Goal: Task Accomplishment & Management: Use online tool/utility

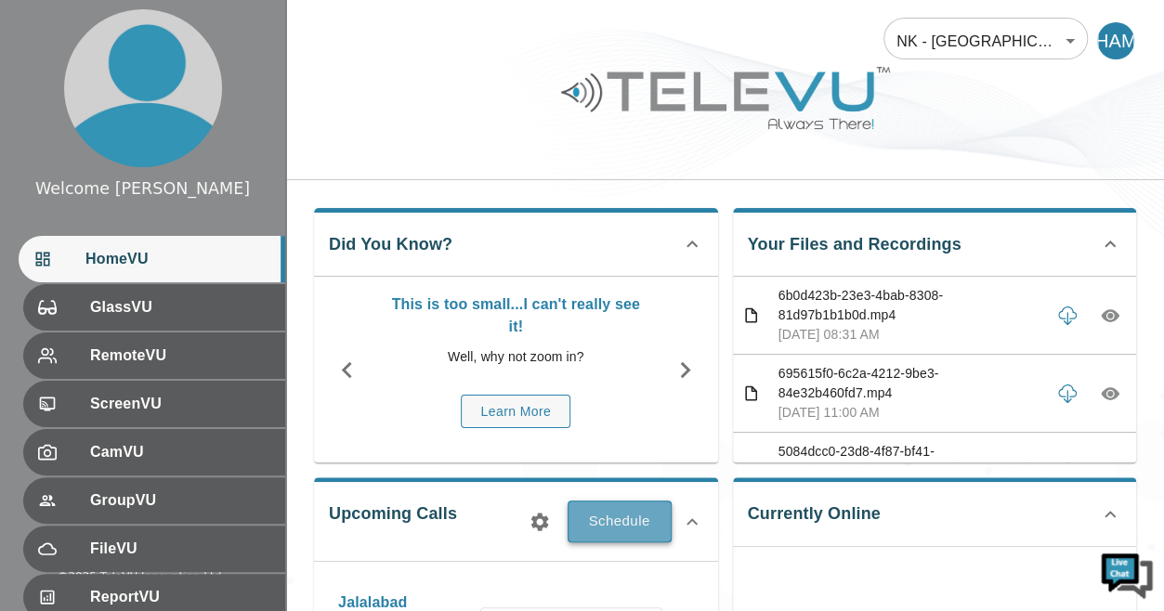
click at [638, 520] on button "Schedule" at bounding box center [620, 521] width 104 height 41
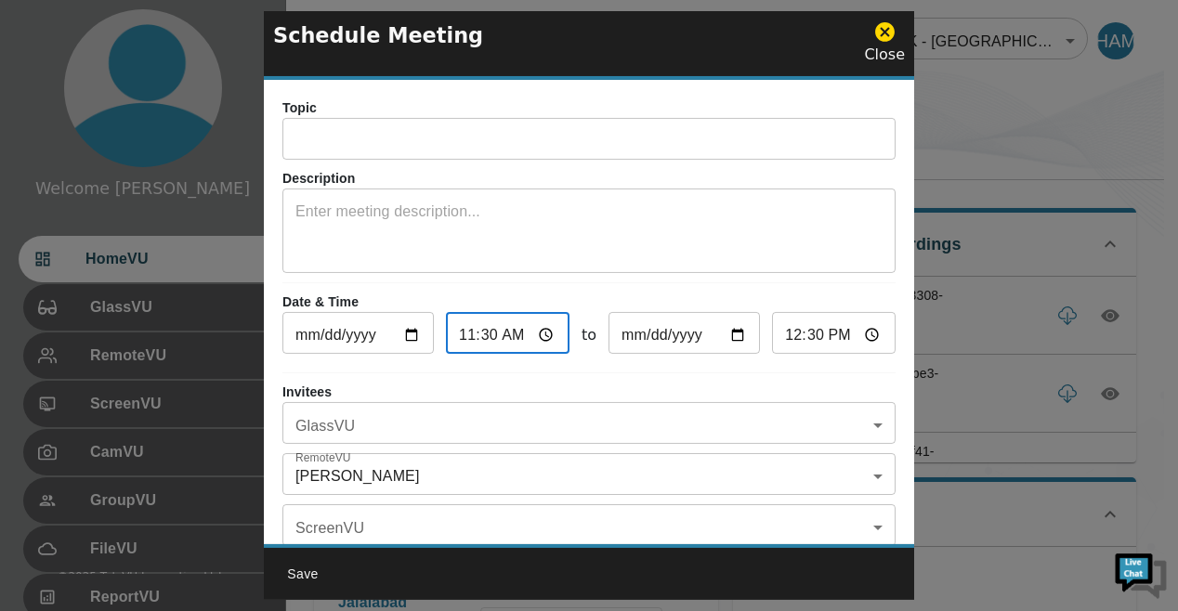
click at [539, 335] on input "11:30" at bounding box center [508, 335] width 124 height 37
click at [671, 368] on div "Topic ​ Description x ​ Date & Time 2025-10-10 ​ 11:30 ​ to 2025-10-10 ​ 12:30 …" at bounding box center [589, 312] width 650 height 465
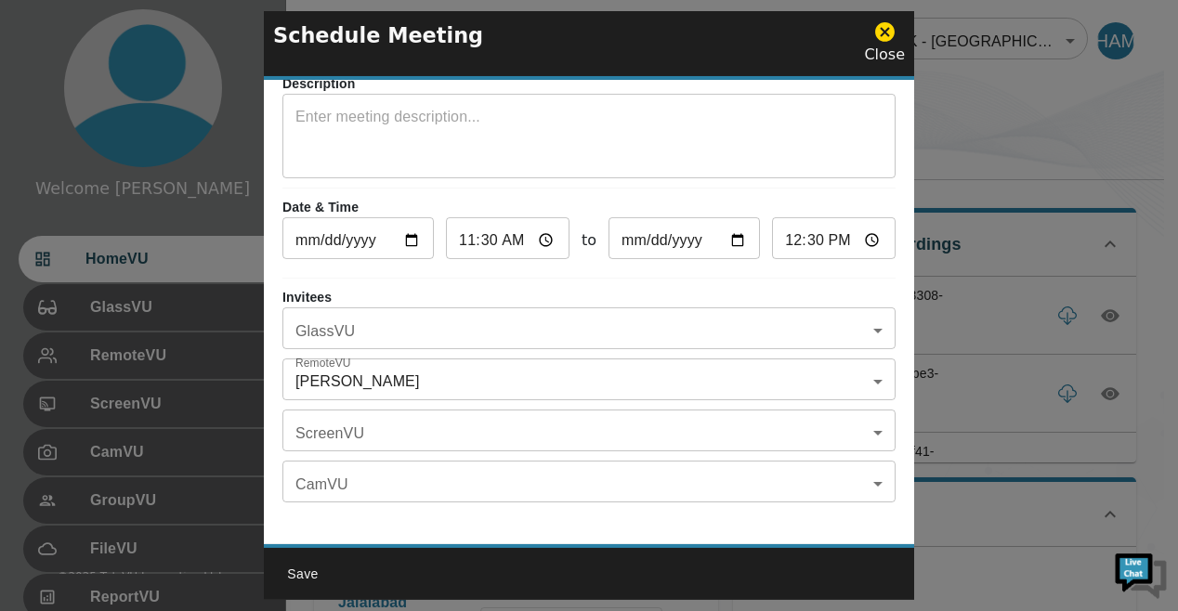
scroll to position [108, 0]
click at [303, 575] on button "Save" at bounding box center [302, 575] width 59 height 34
click at [835, 224] on input "12:30" at bounding box center [834, 240] width 124 height 37
click at [857, 223] on input "12:30" at bounding box center [834, 240] width 124 height 37
type input "14:30"
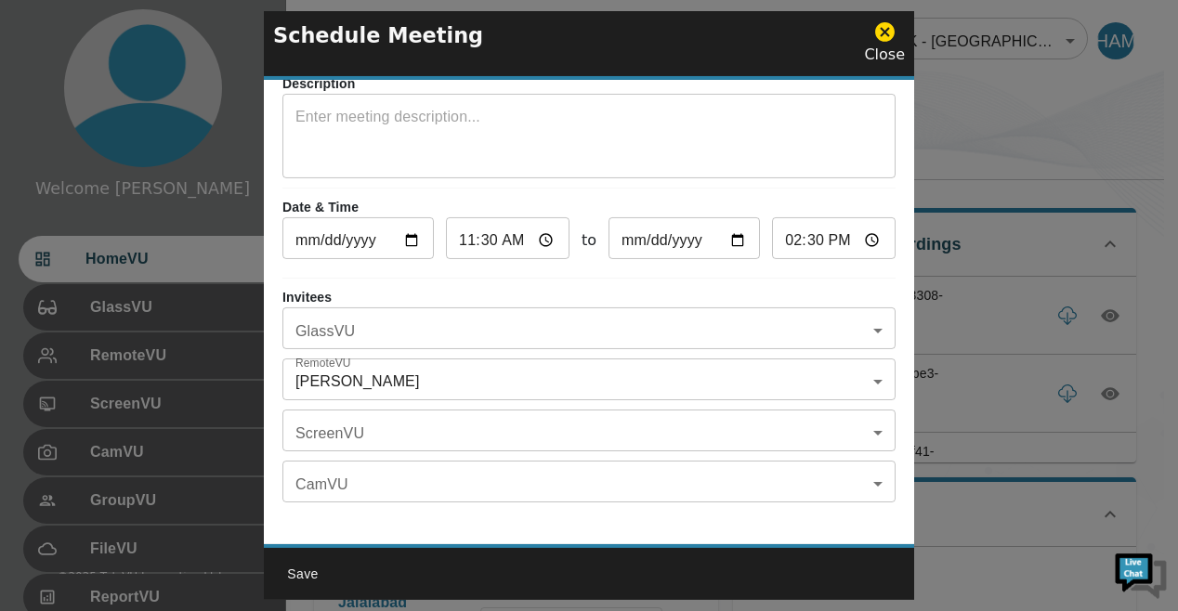
click at [814, 514] on div "Topic ​ Description x ​ Date & Time 2025-10-10 ​ 11:30 ​ to 2025-10-10 ​ 14:30 …" at bounding box center [589, 312] width 650 height 465
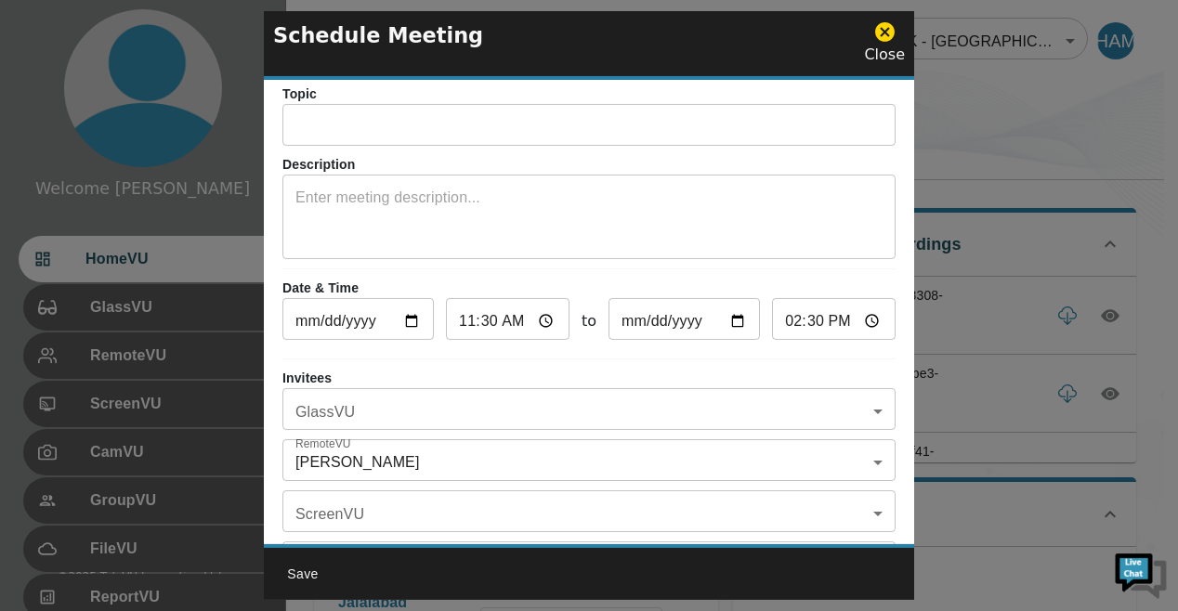
scroll to position [0, 0]
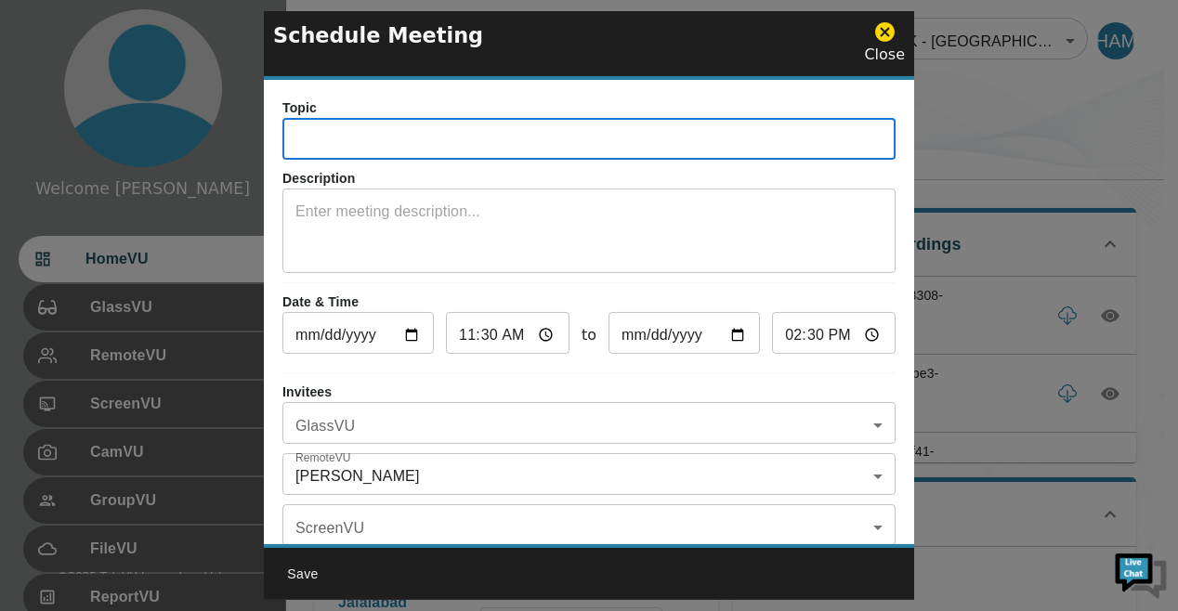
click at [734, 141] on input "text" at bounding box center [588, 141] width 613 height 37
type input "test"
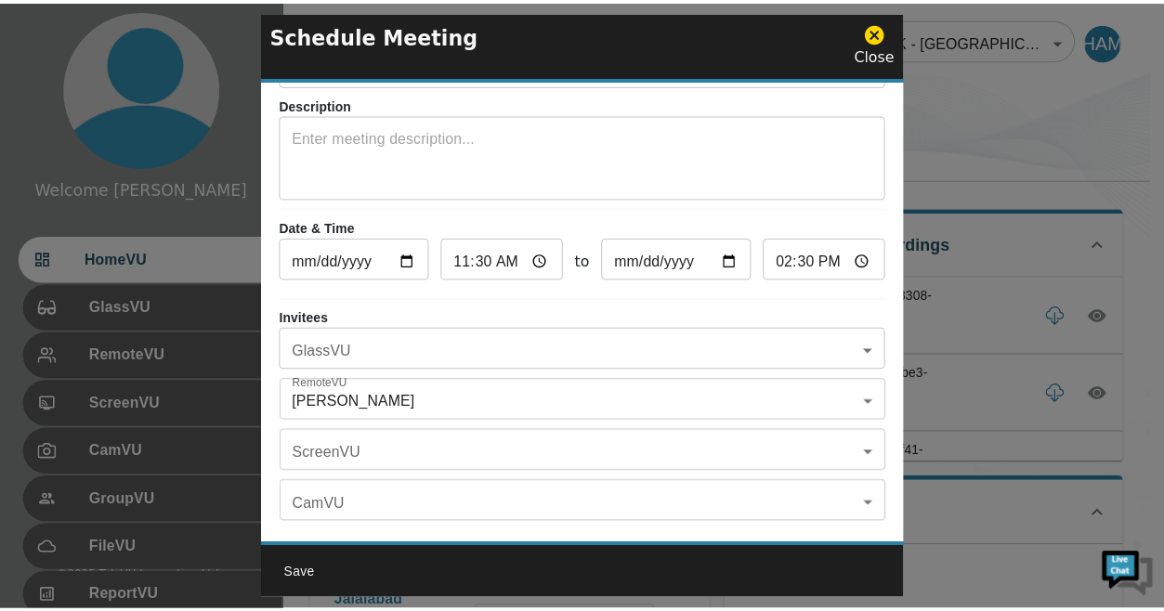
scroll to position [108, 0]
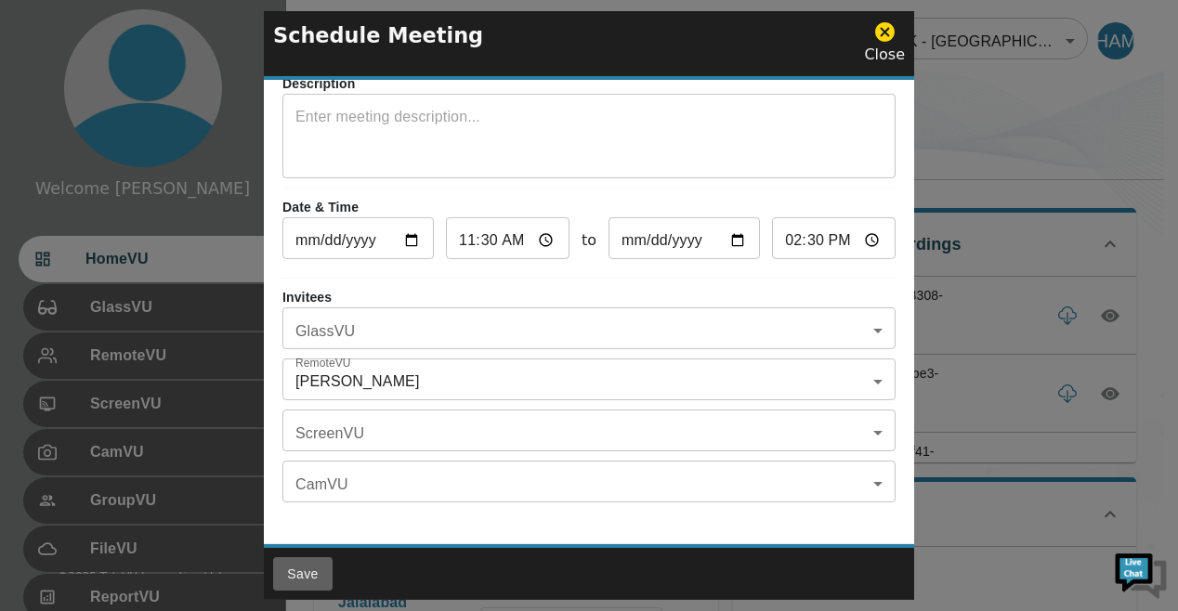
click at [299, 573] on button "Save" at bounding box center [302, 575] width 59 height 34
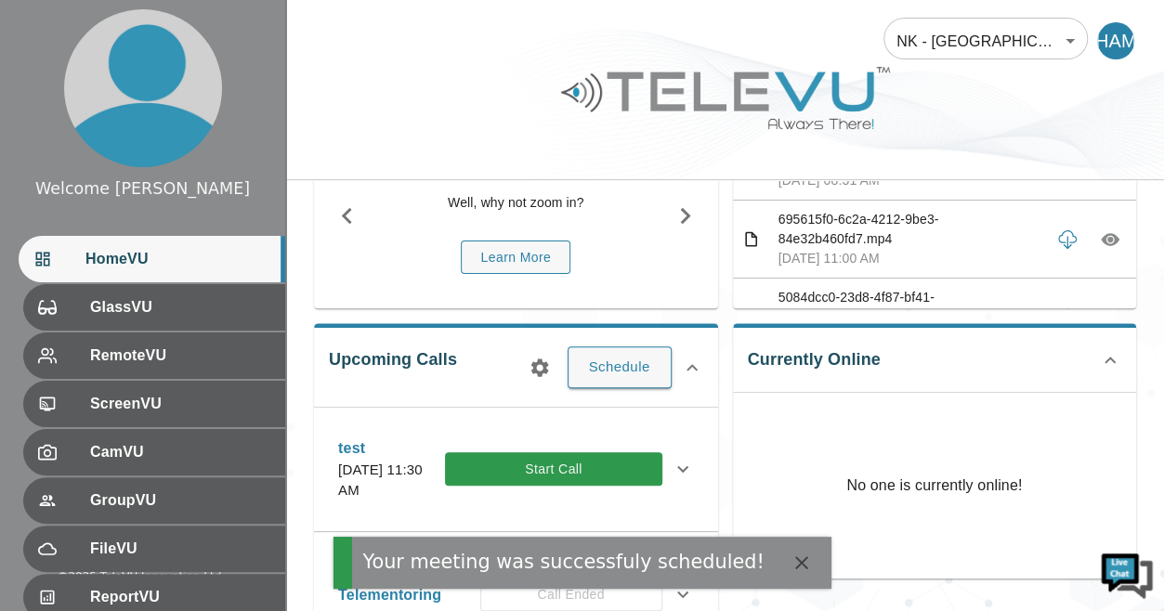
scroll to position [155, 0]
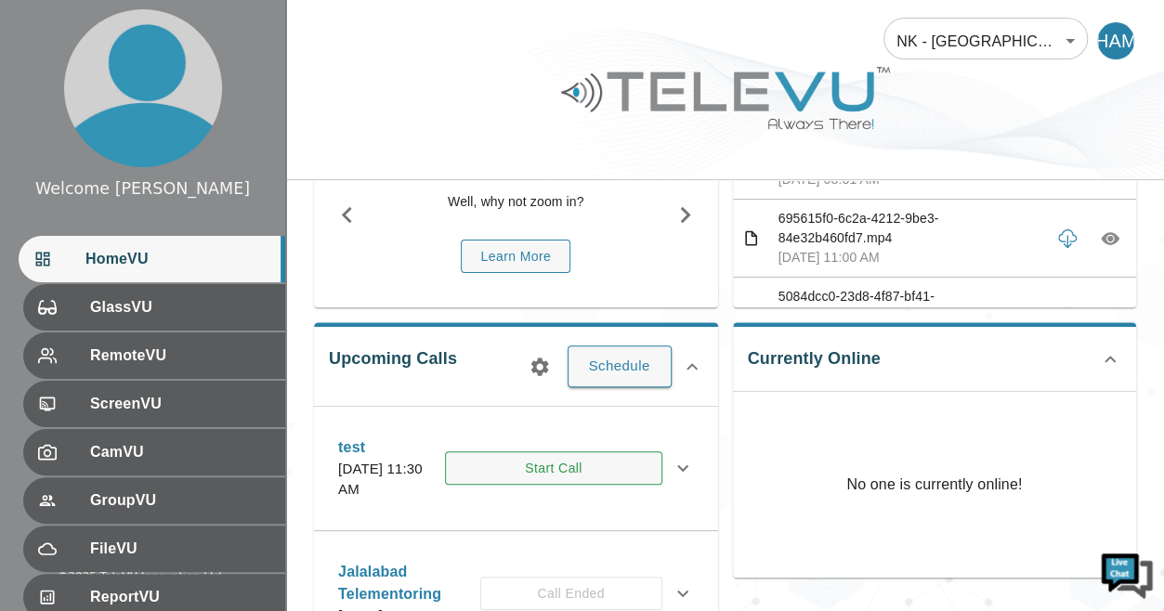
click at [602, 470] on button "Start Call" at bounding box center [553, 469] width 217 height 34
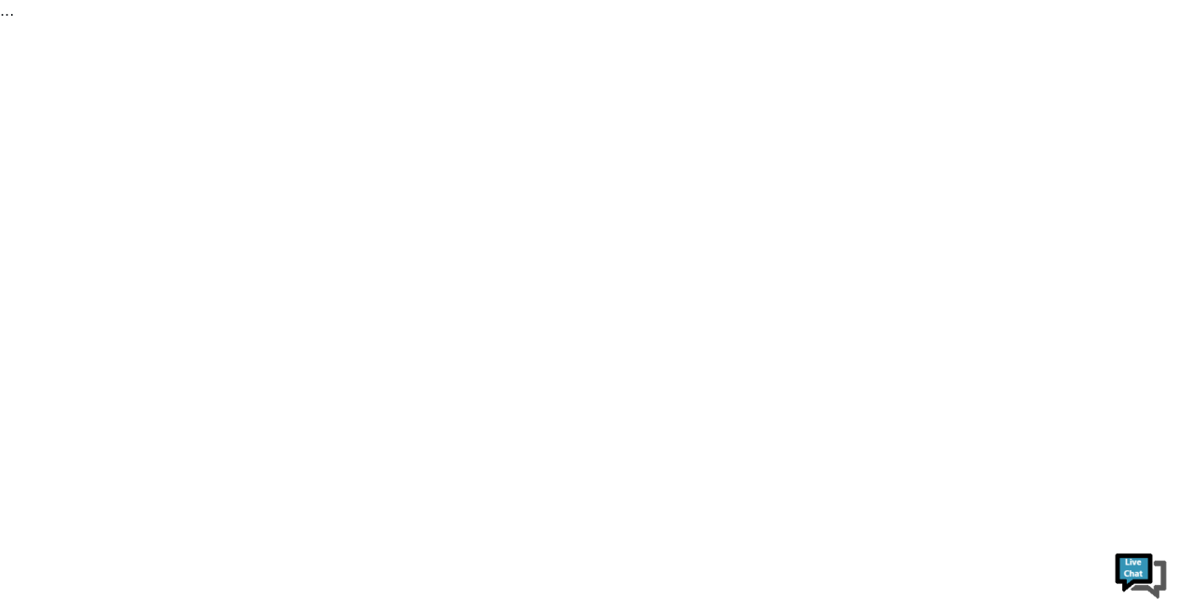
click at [602, 22] on html "..." at bounding box center [589, 11] width 1178 height 22
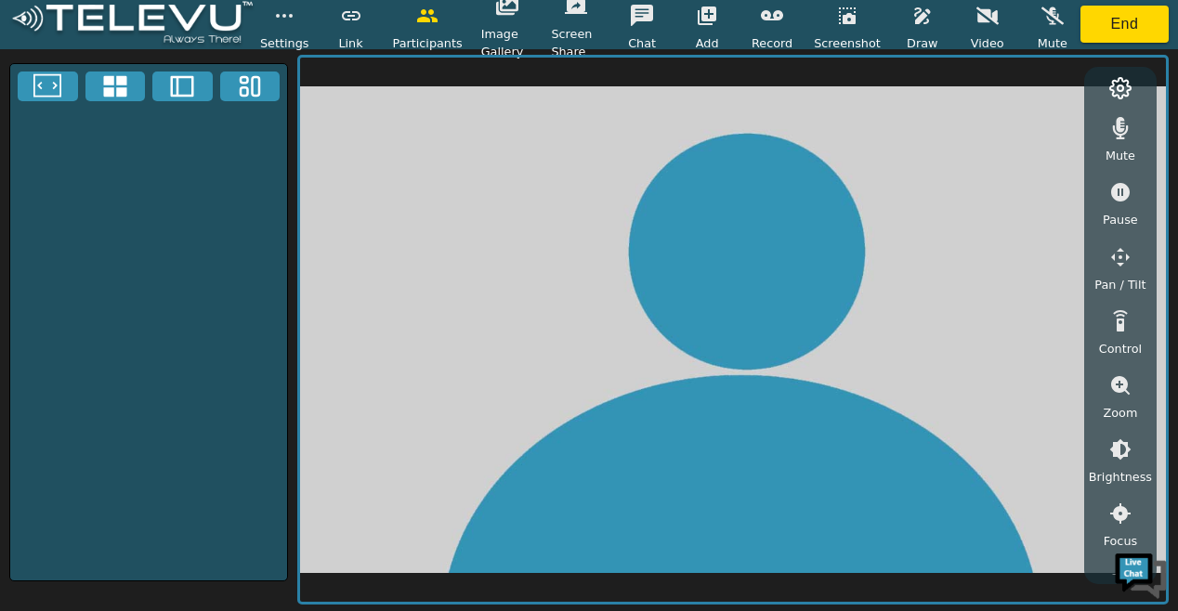
click at [255, 308] on div at bounding box center [148, 322] width 279 height 518
click at [290, 16] on circle "button" at bounding box center [291, 16] width 2 height 2
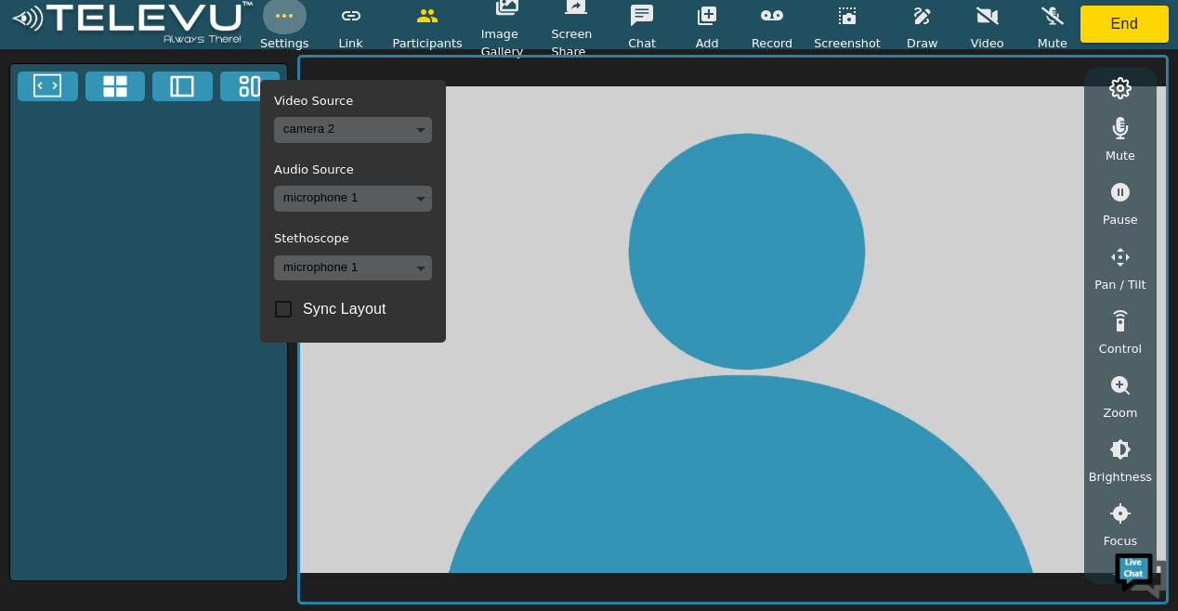
click at [290, 16] on circle "button" at bounding box center [291, 16] width 2 height 2
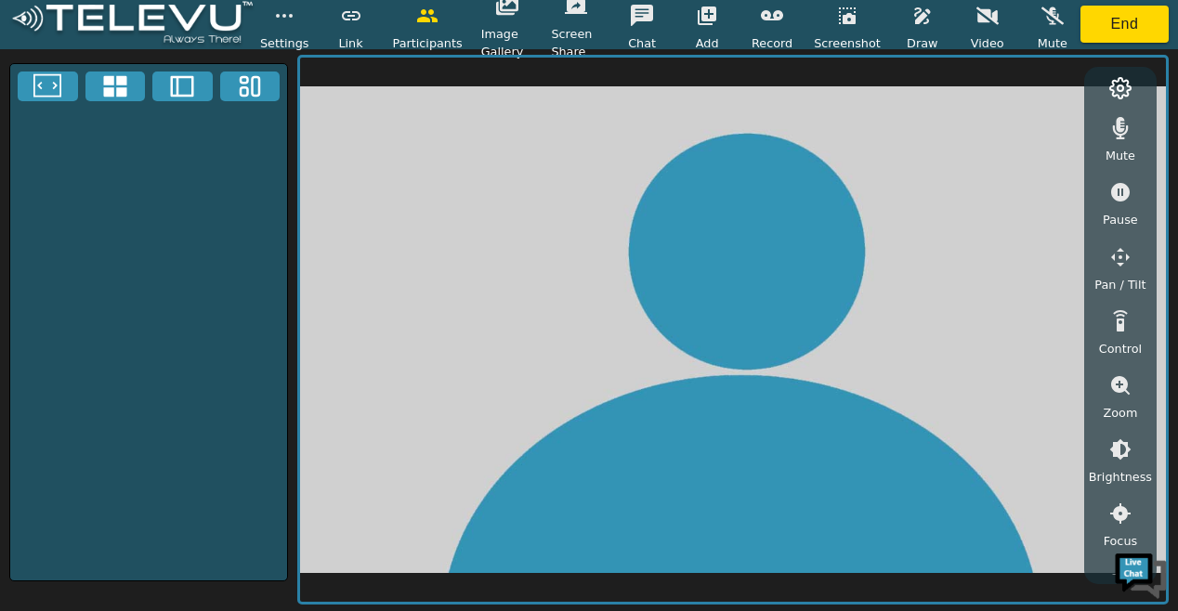
click at [497, 155] on video at bounding box center [733, 330] width 866 height 545
click at [195, 234] on div at bounding box center [148, 322] width 279 height 518
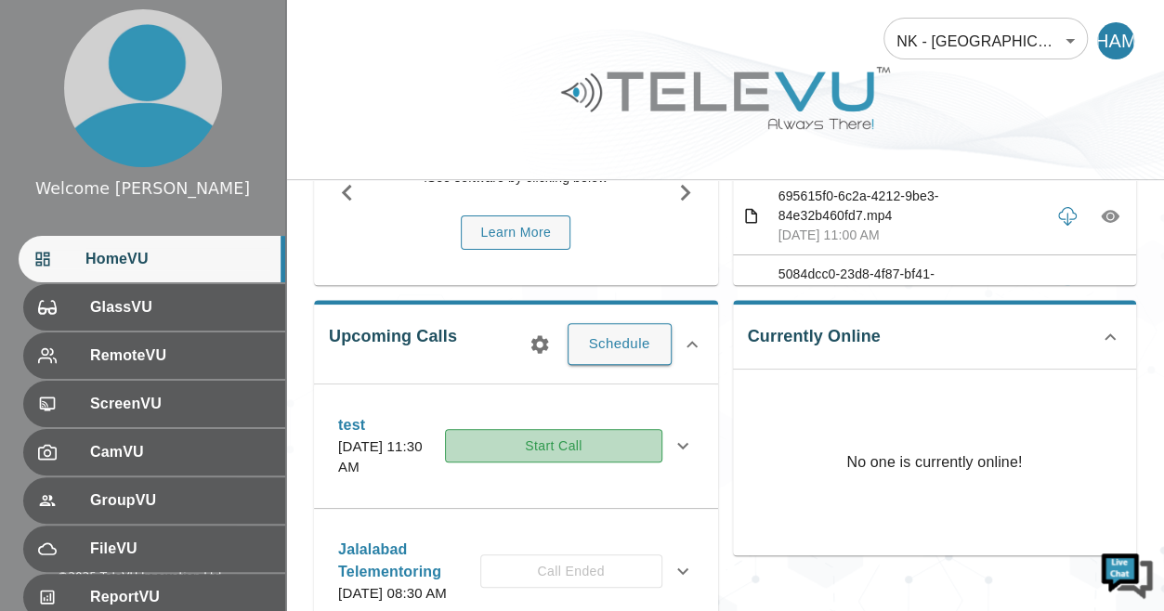
click at [611, 438] on button "Start Call" at bounding box center [553, 446] width 217 height 34
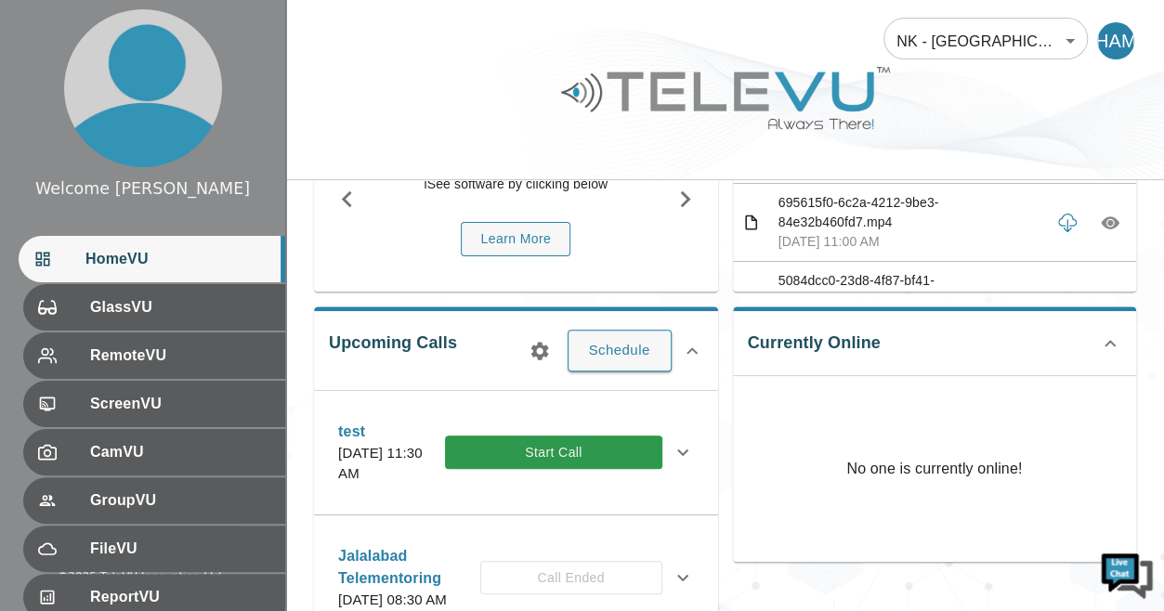
scroll to position [173, 0]
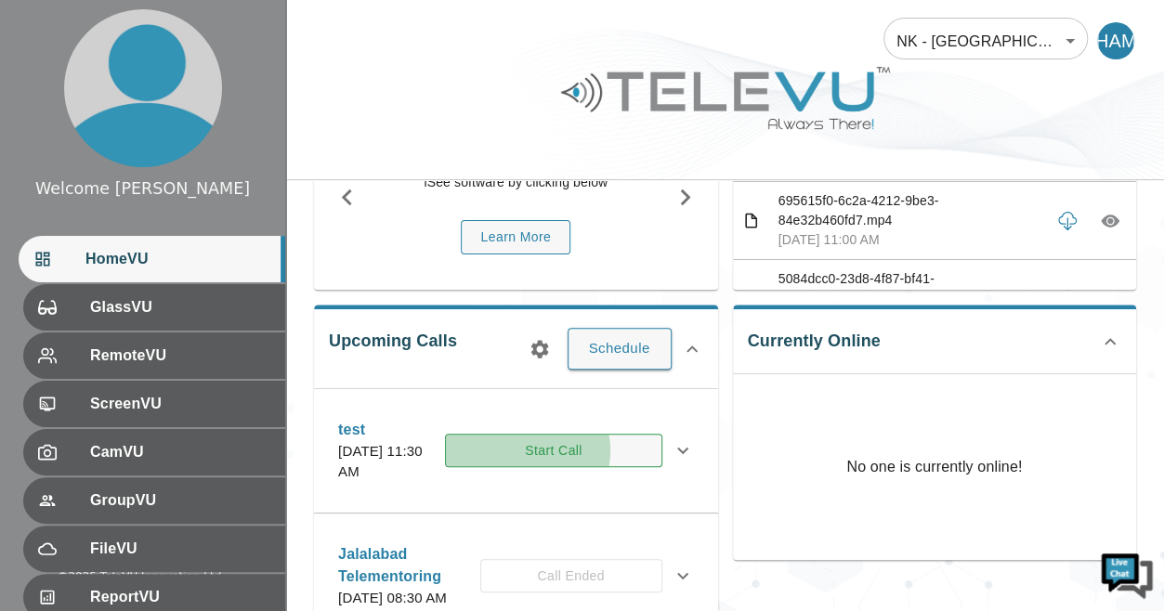
click at [574, 448] on button "Start Call" at bounding box center [553, 451] width 217 height 34
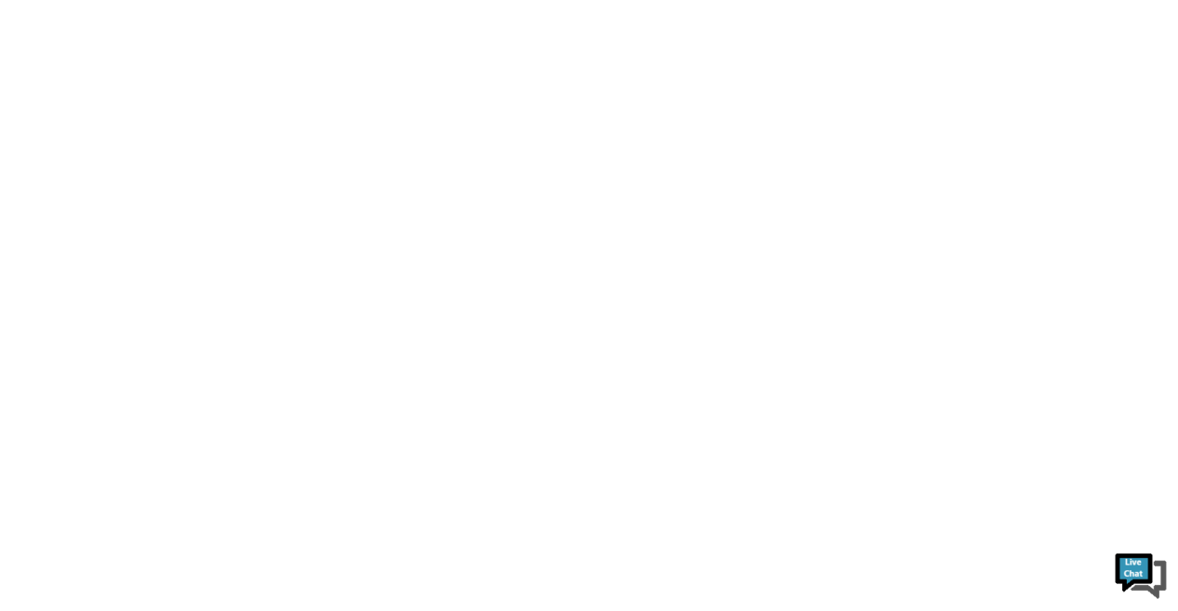
click at [574, 0] on html at bounding box center [589, 0] width 1178 height 0
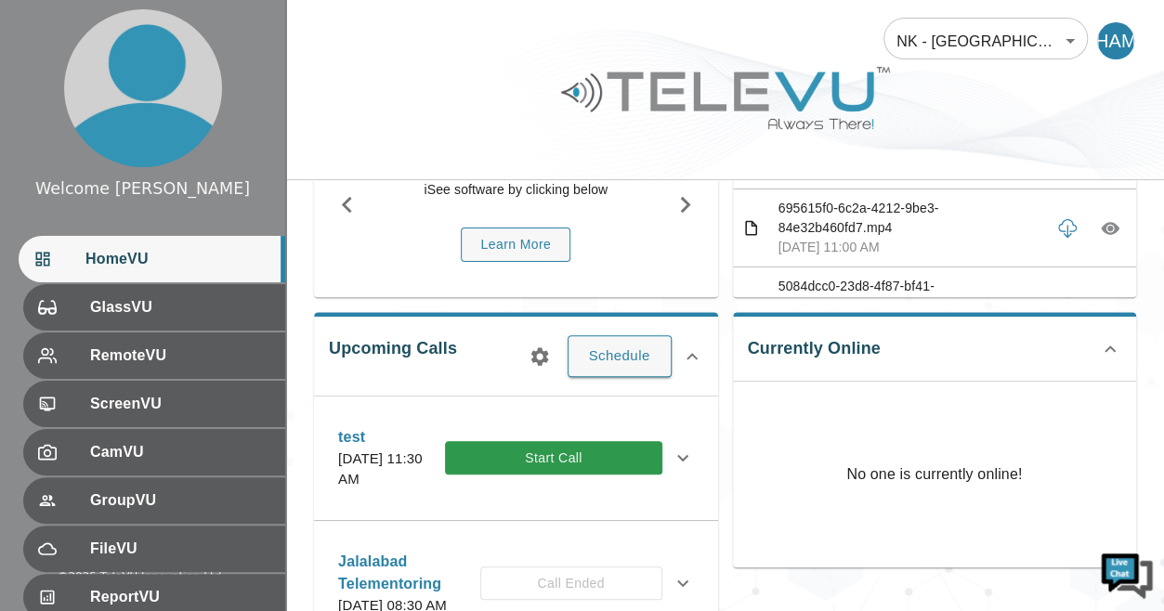
scroll to position [168, 0]
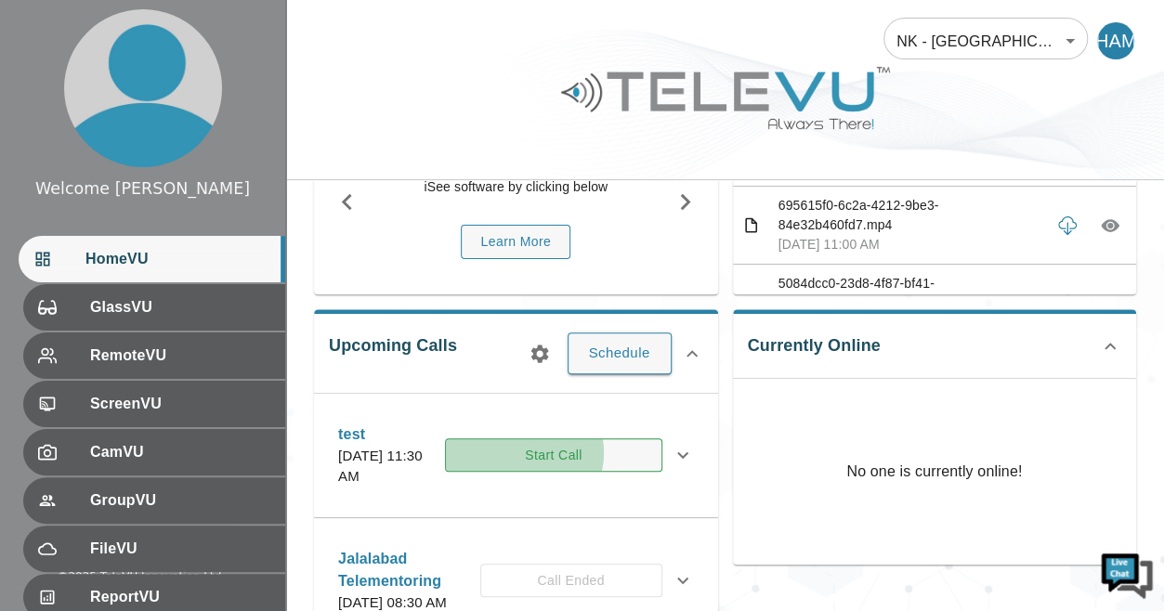
click at [571, 451] on button "Start Call" at bounding box center [553, 456] width 217 height 34
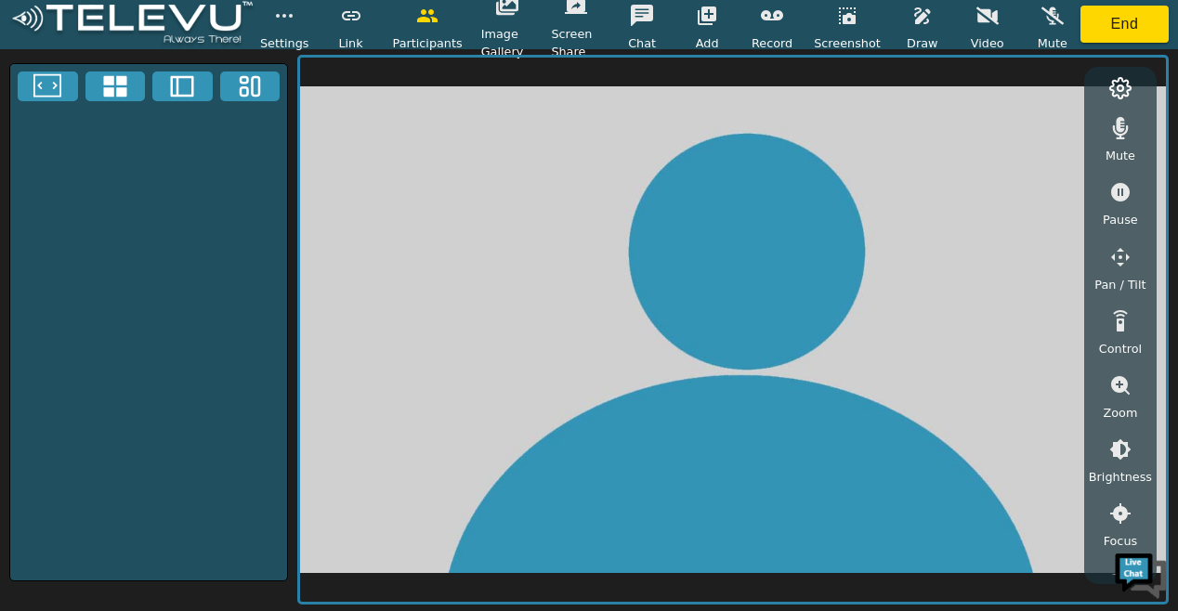
click at [169, 144] on div at bounding box center [148, 322] width 279 height 518
click at [1115, 26] on button "End" at bounding box center [1125, 24] width 88 height 37
